Goal: Complete application form

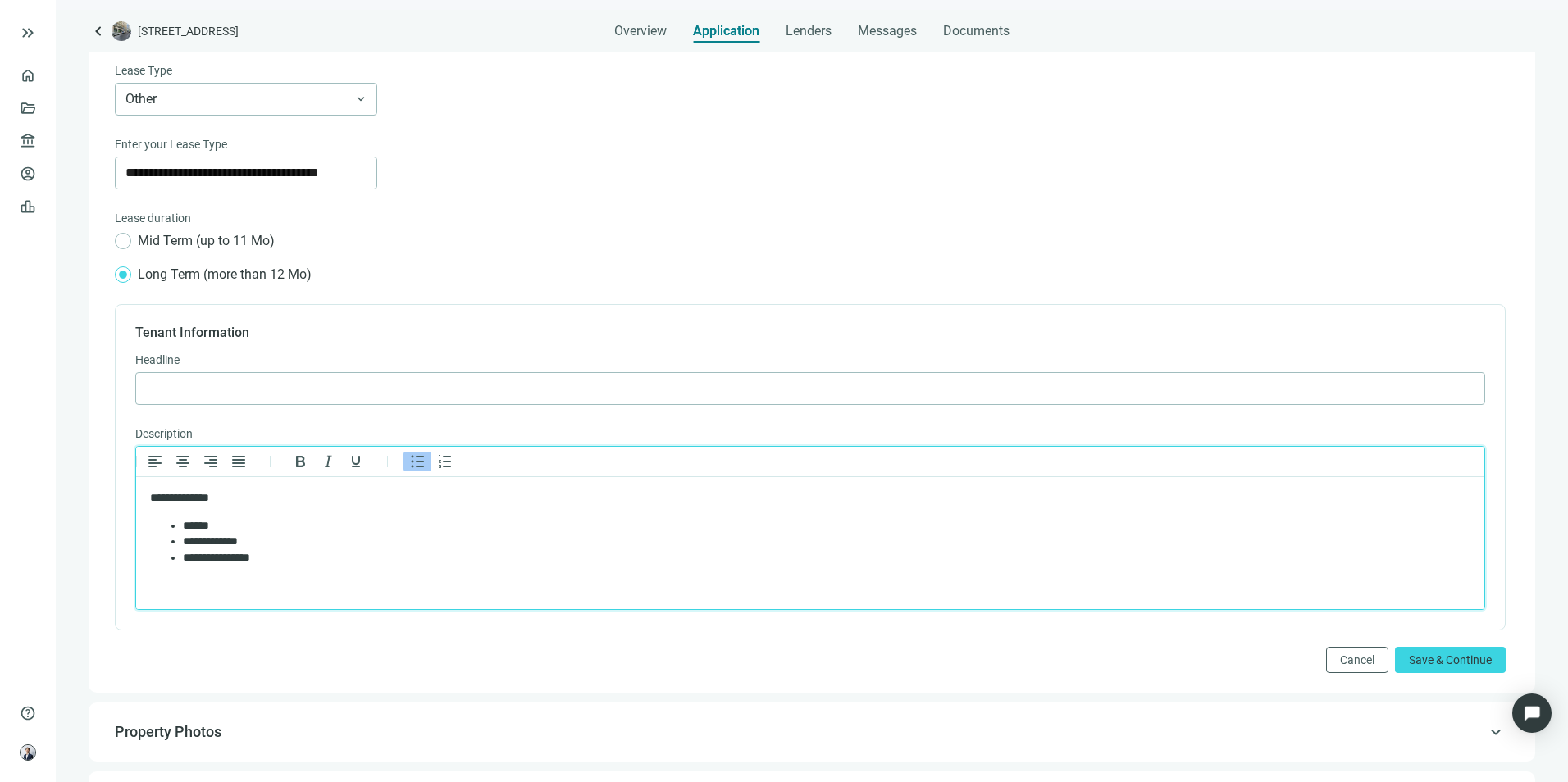
scroll to position [501, 0]
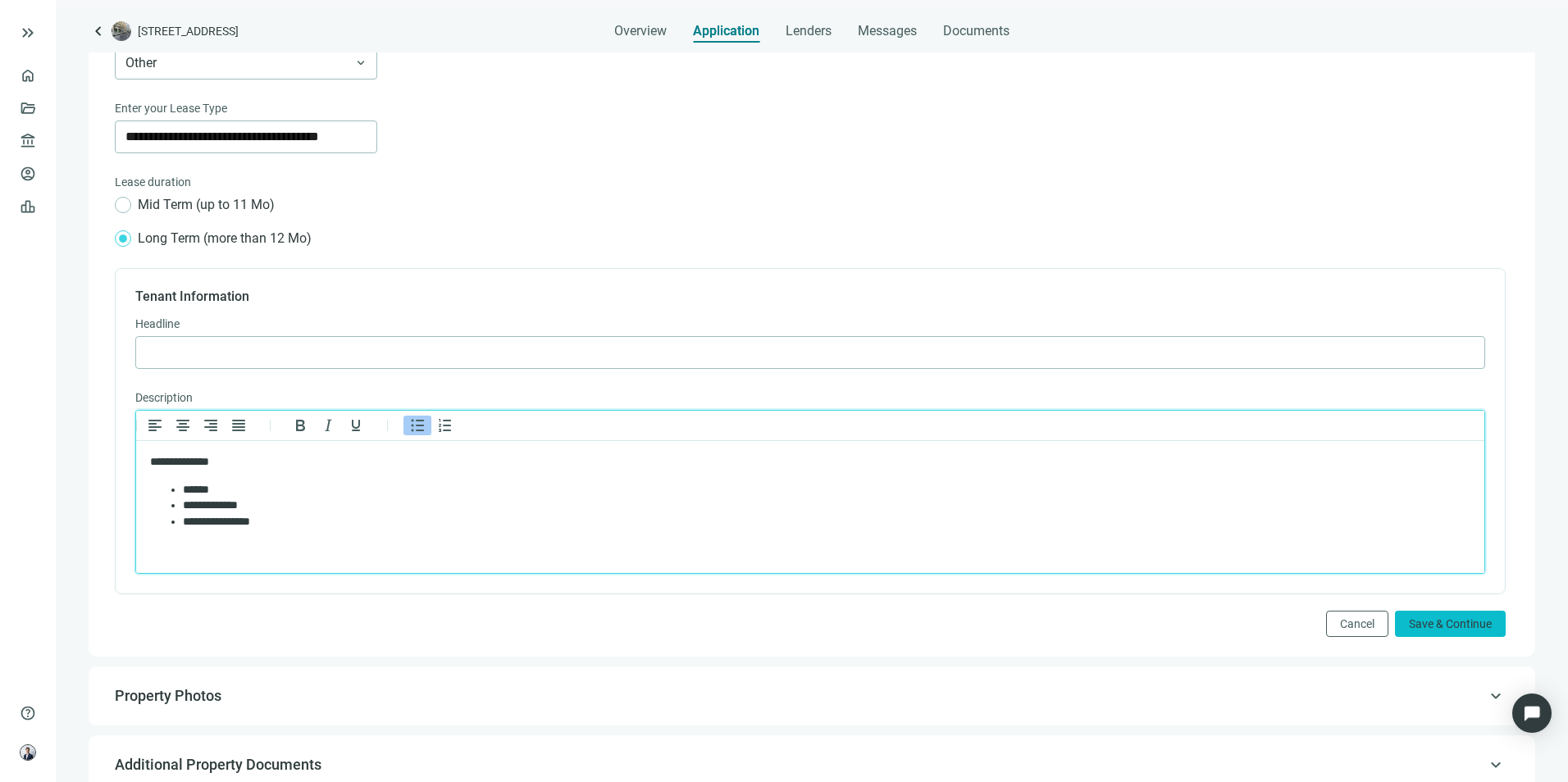
drag, startPoint x: 1429, startPoint y: 636, endPoint x: 1423, endPoint y: 618, distance: 19.0
click at [1429, 635] on button "Save & Continue" at bounding box center [1450, 623] width 111 height 26
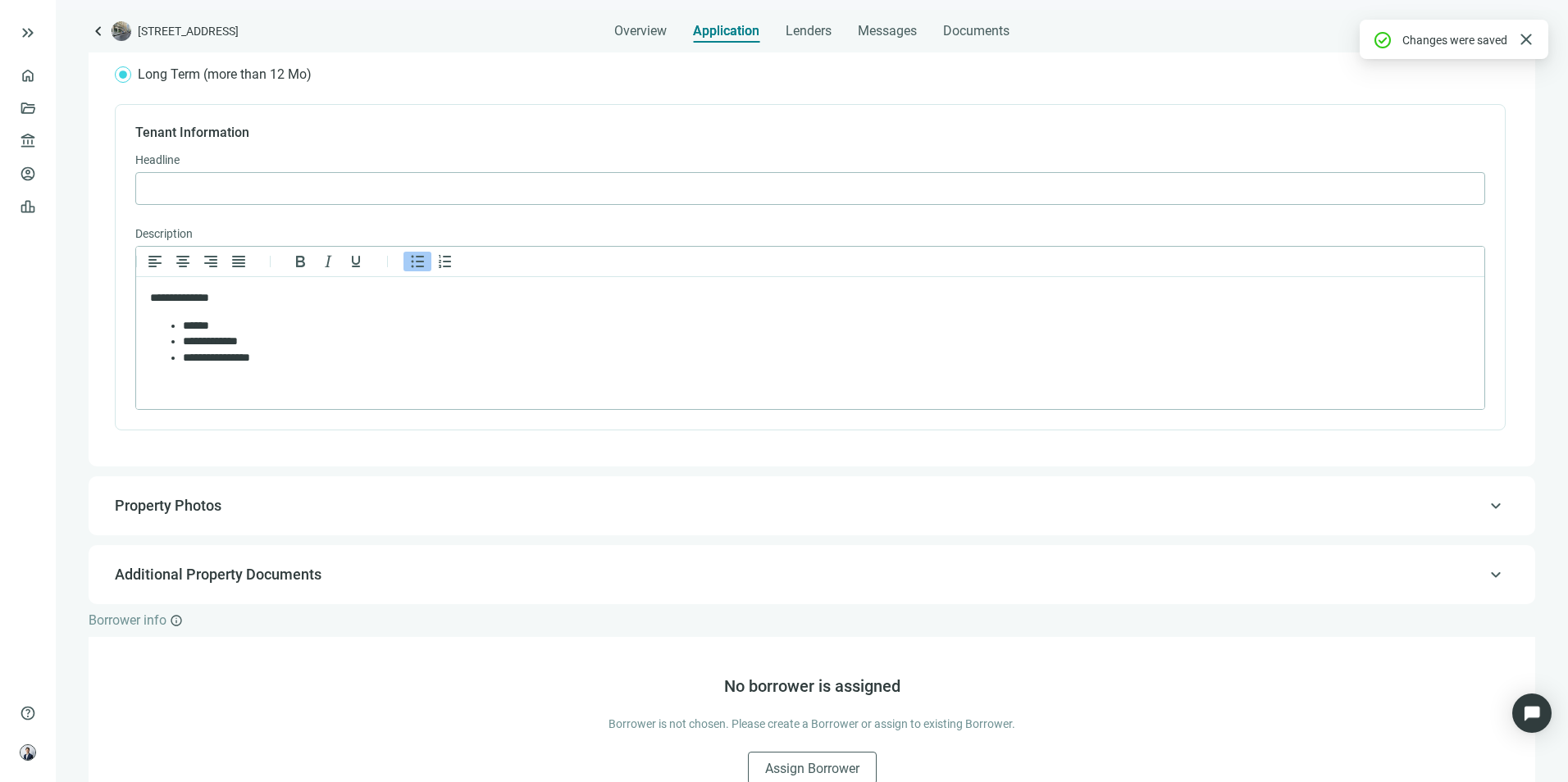
click at [514, 568] on div "keyboard_arrow_up Additional Property Documents" at bounding box center [812, 575] width 1414 height 39
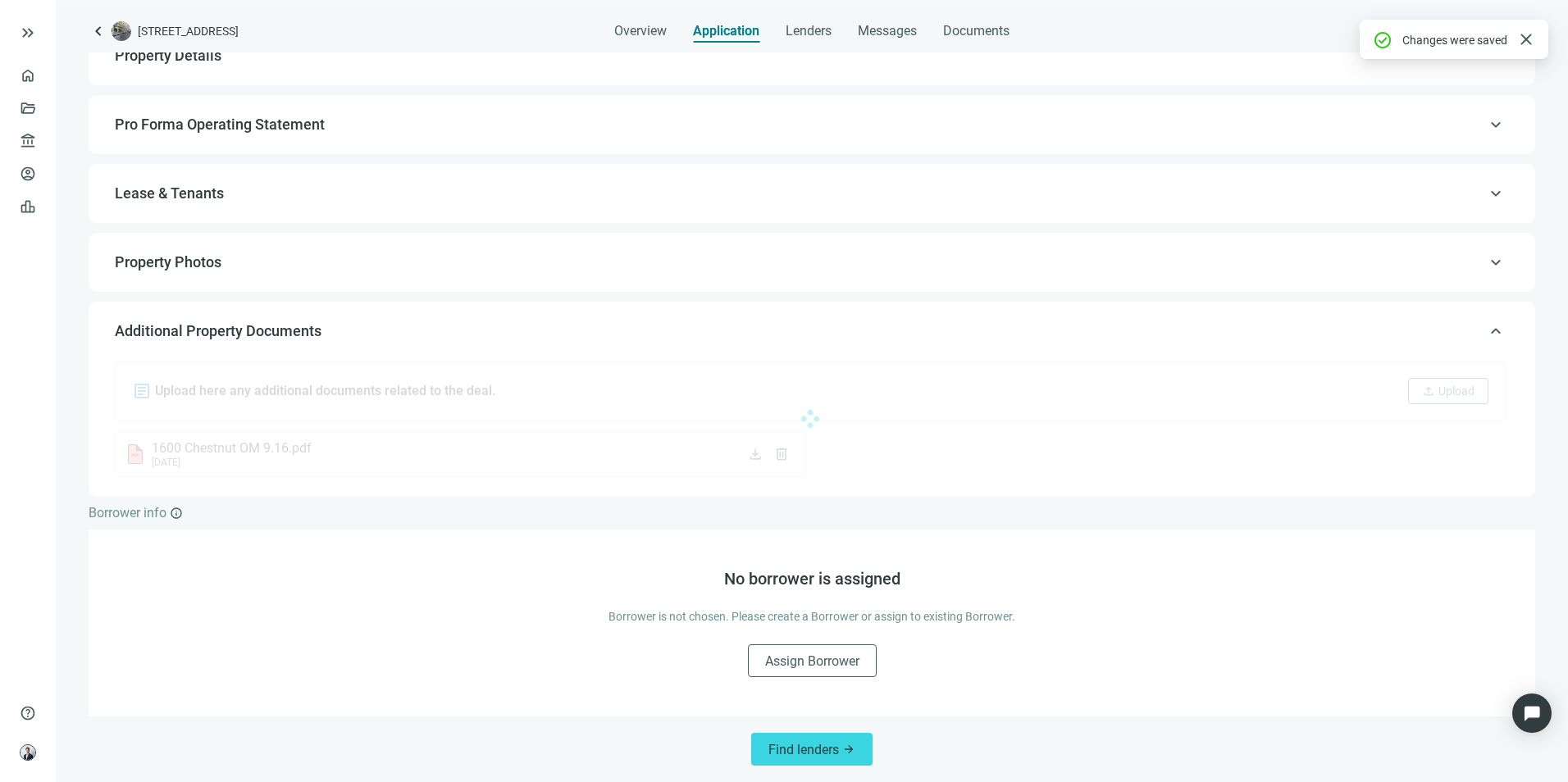
scroll to position [143, 0]
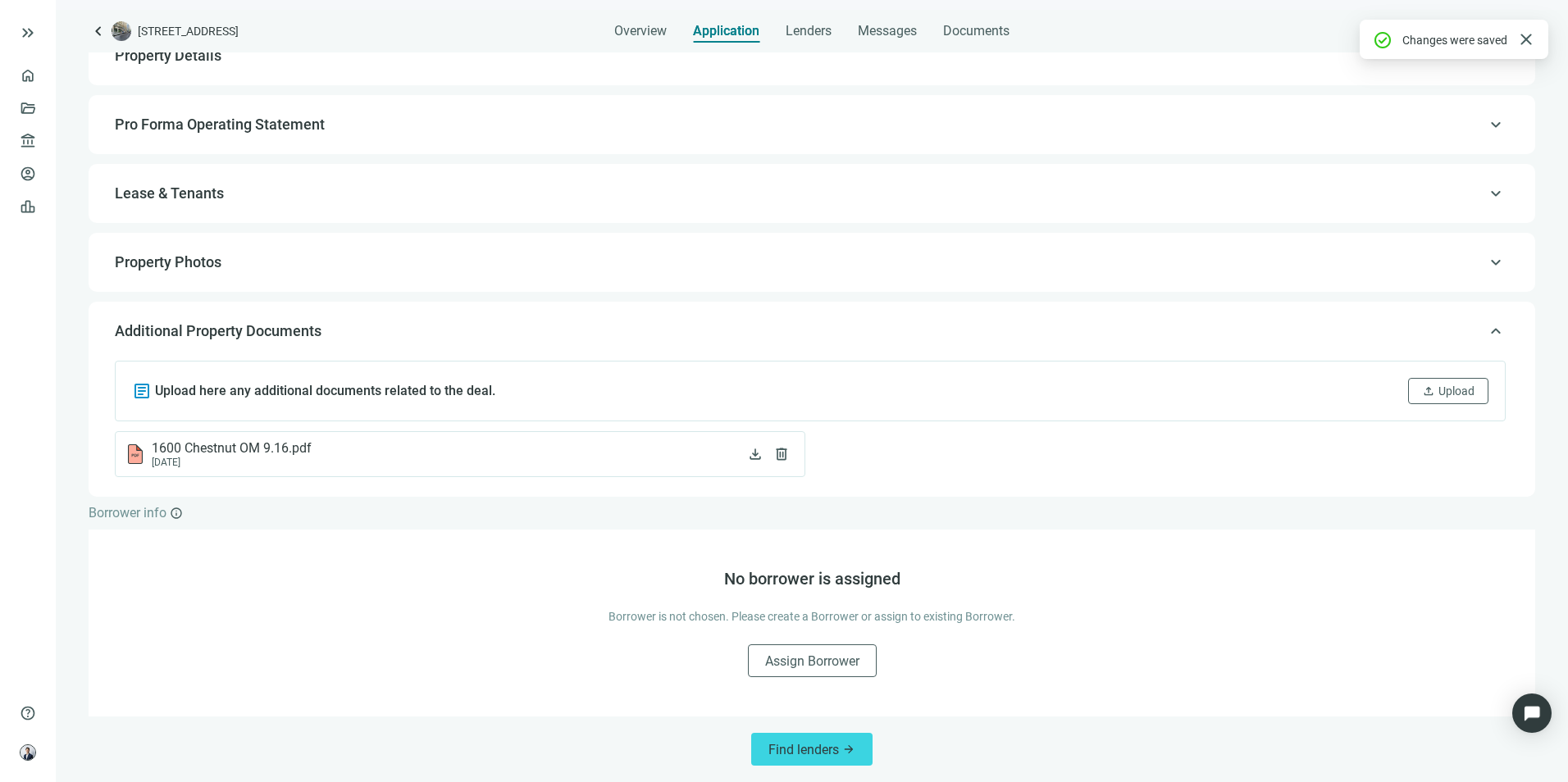
click at [428, 271] on span "Property Photos" at bounding box center [810, 262] width 1391 height 20
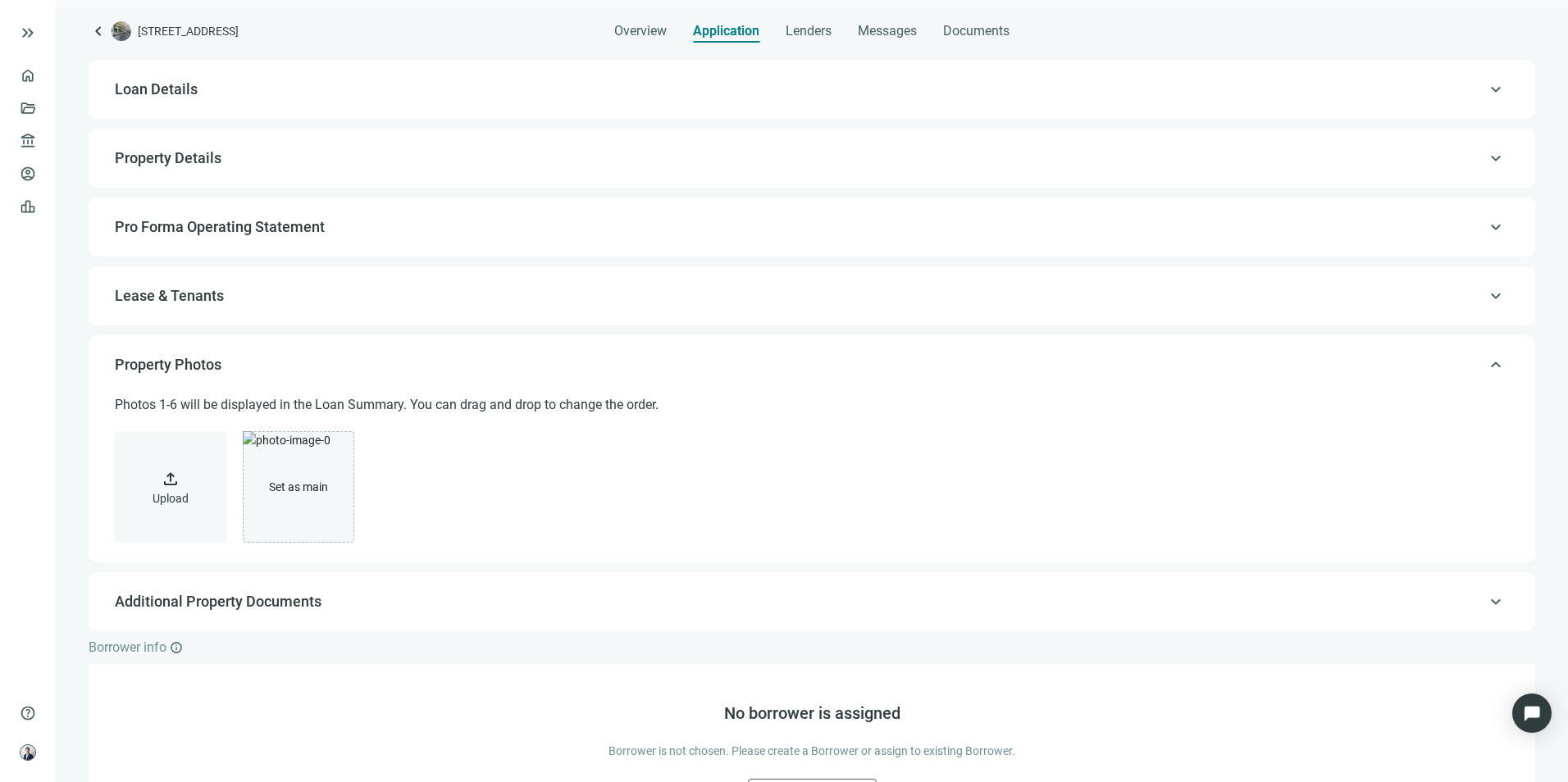
scroll to position [11, 0]
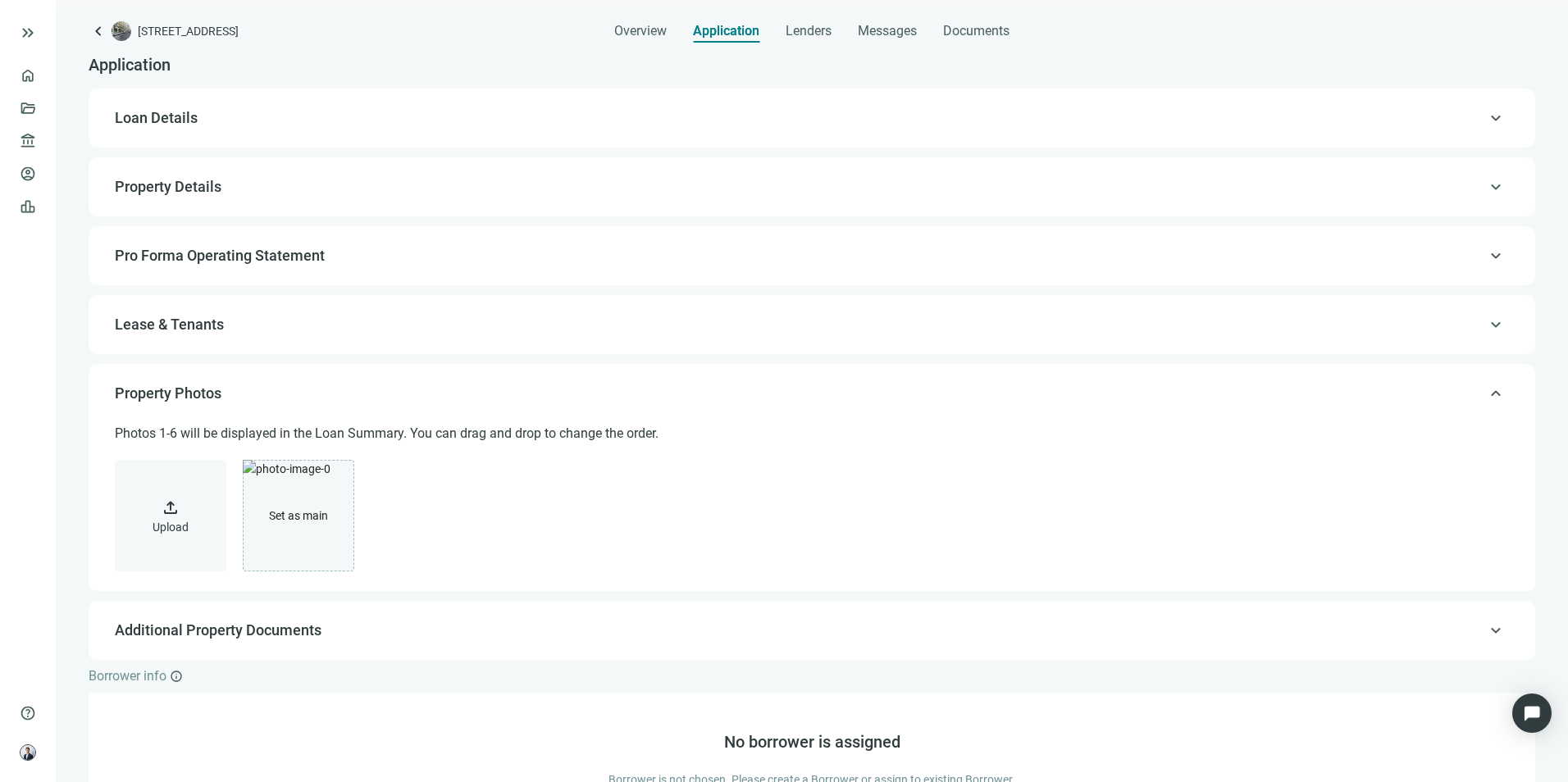
click at [330, 316] on span "Lease & Tenants" at bounding box center [810, 324] width 1391 height 20
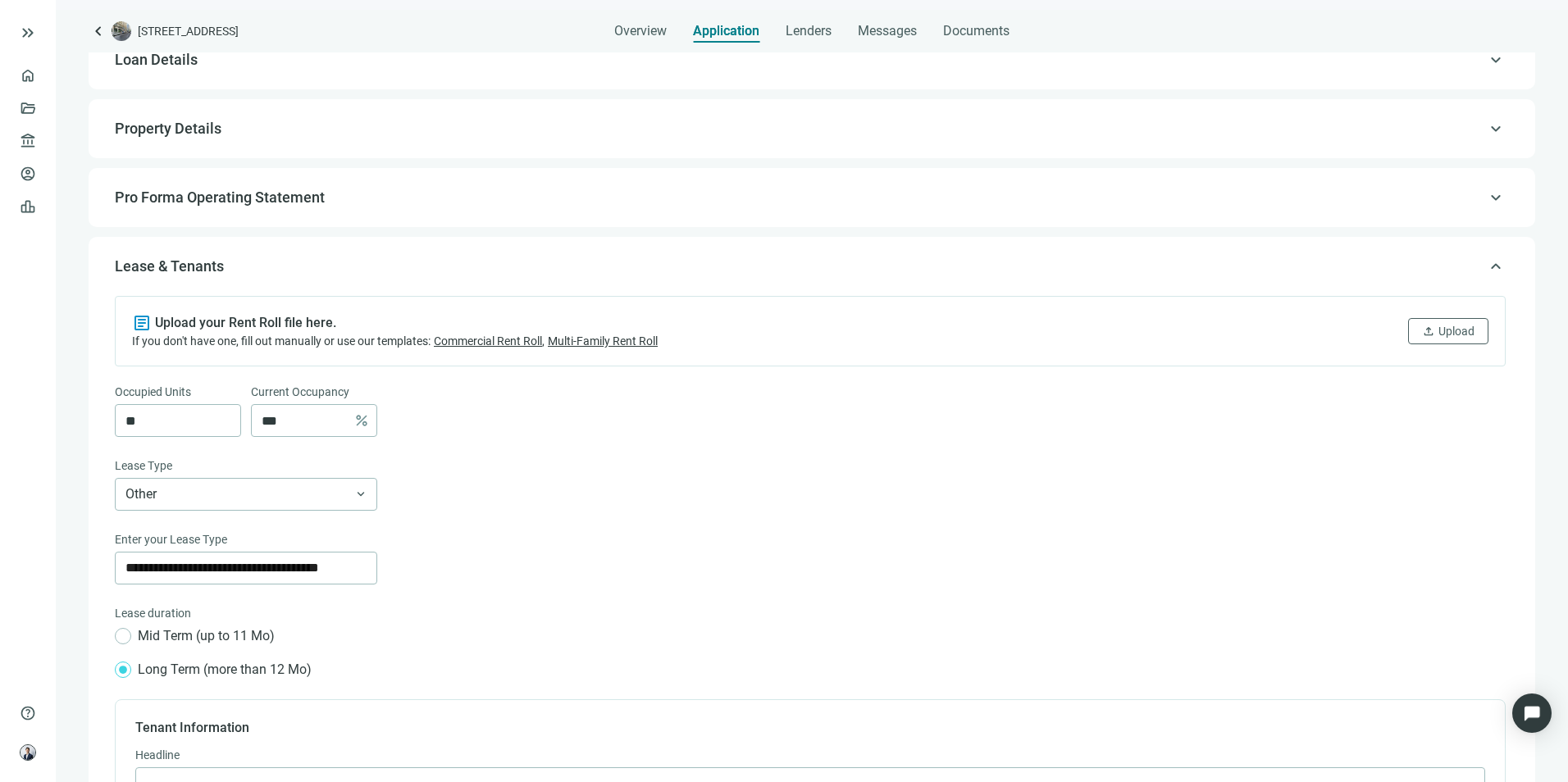
scroll to position [9, 0]
